Goal: Navigation & Orientation: Find specific page/section

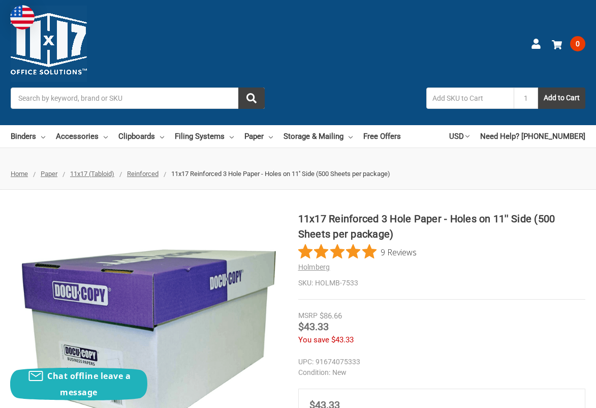
click at [104, 172] on span "11x17 (Tabloid)" at bounding box center [92, 174] width 44 height 8
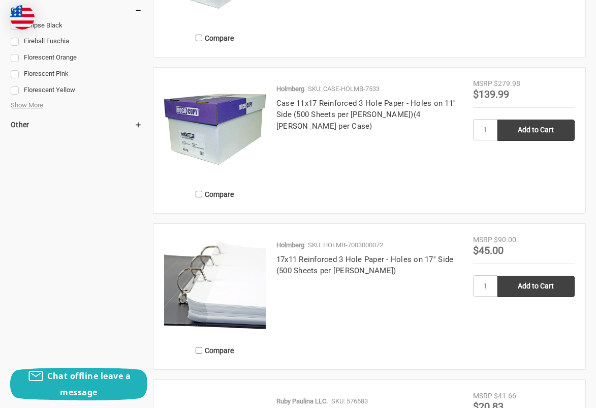
scroll to position [663, 0]
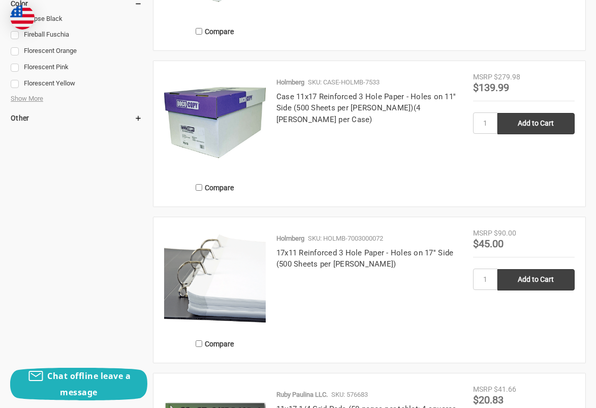
click at [220, 272] on img at bounding box center [215, 279] width 102 height 102
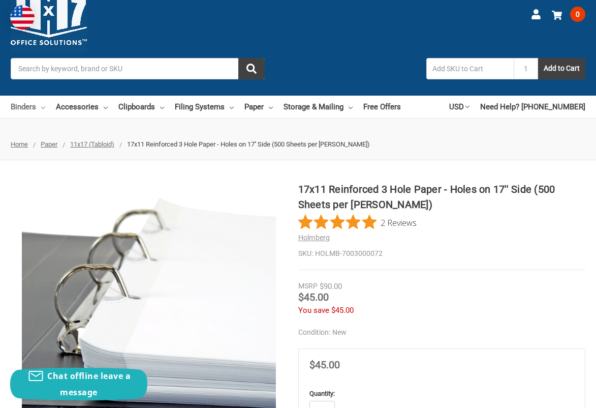
click at [29, 105] on link "Binders" at bounding box center [28, 107] width 35 height 22
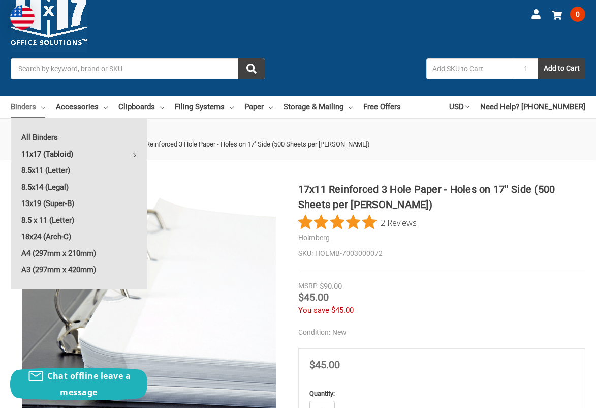
click at [35, 151] on link "11x17 (Tabloid)" at bounding box center [79, 154] width 137 height 16
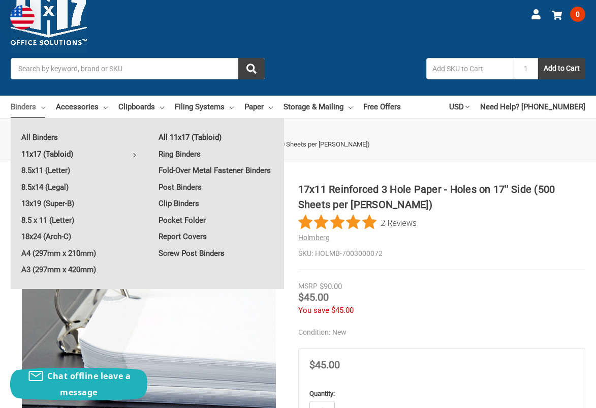
click at [170, 135] on link "All 11x17 (Tabloid)" at bounding box center [216, 137] width 136 height 16
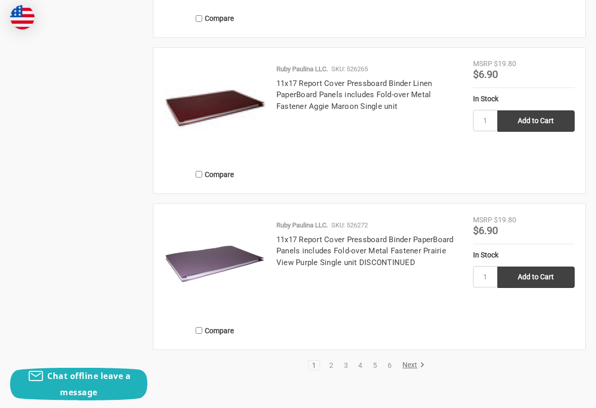
scroll to position [2191, 0]
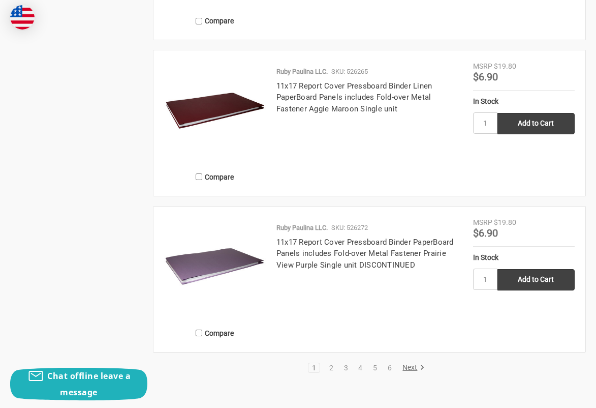
click at [411, 365] on link "Next" at bounding box center [412, 367] width 26 height 9
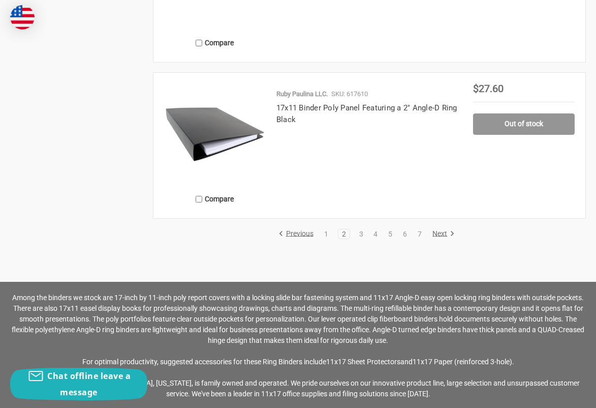
scroll to position [2198, 0]
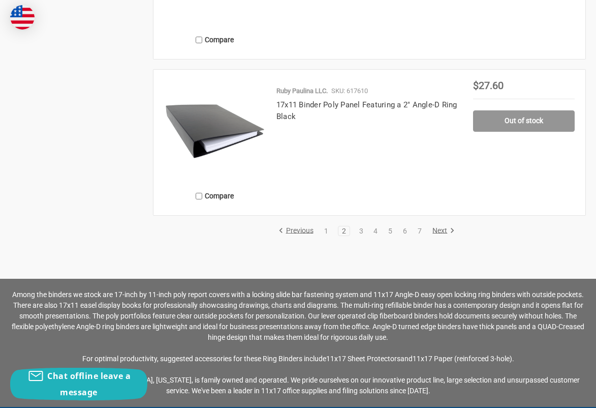
click at [438, 229] on link "Next" at bounding box center [442, 230] width 26 height 9
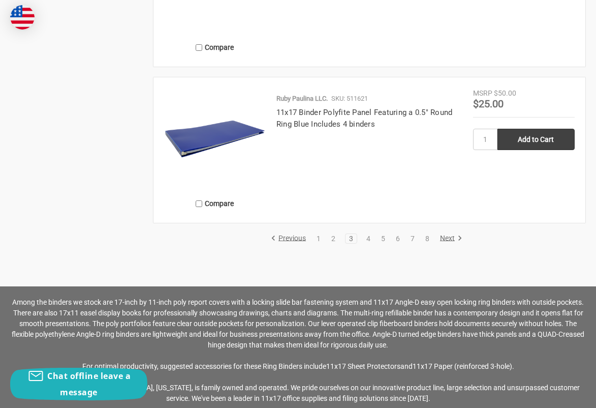
scroll to position [2206, 0]
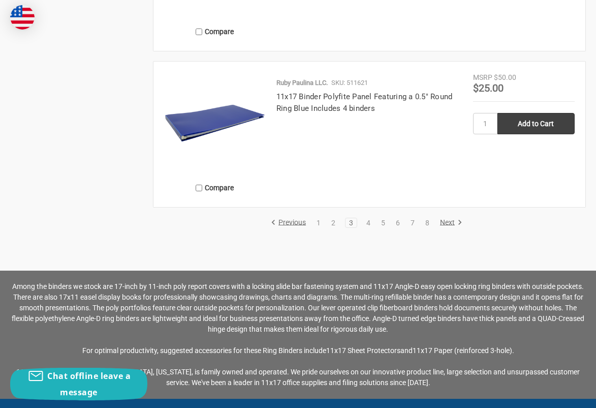
click at [440, 220] on link "Next" at bounding box center [450, 222] width 26 height 9
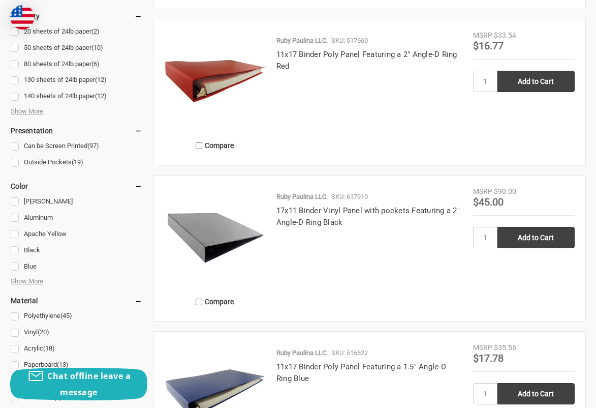
scroll to position [848, 0]
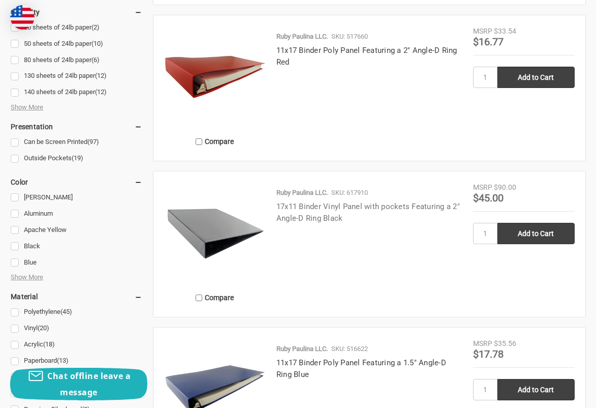
click at [312, 204] on link "17x11 Binder Vinyl Panel with pockets Featuring a 2" Angle-D Ring Black" at bounding box center [369, 212] width 184 height 21
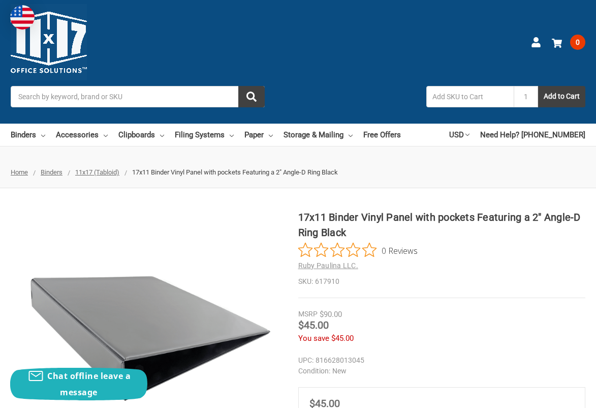
scroll to position [2, 0]
